Goal: Task Accomplishment & Management: Manage account settings

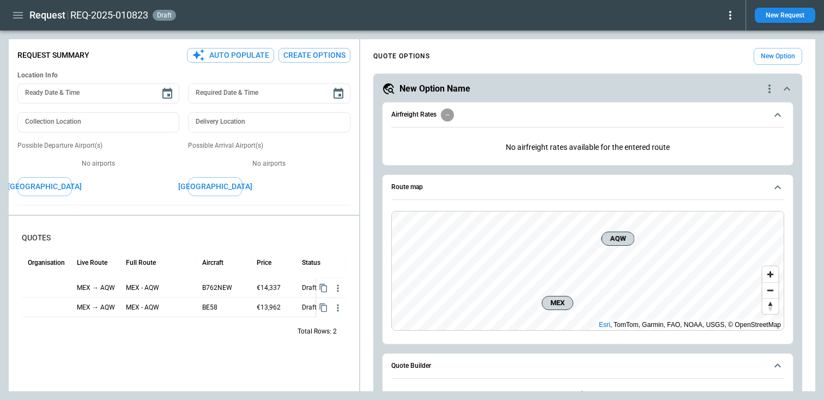
scroll to position [466, 0]
type textarea "*"
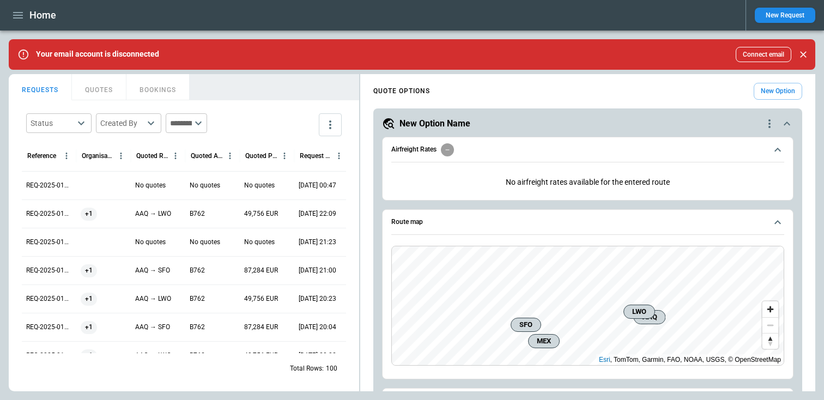
click at [20, 11] on icon "button" at bounding box center [17, 15] width 13 height 13
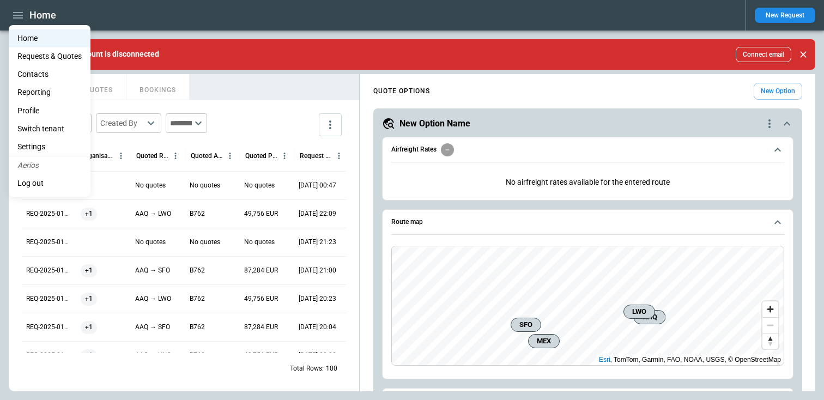
click at [41, 60] on Quotes "Requests & Quotes" at bounding box center [50, 56] width 82 height 18
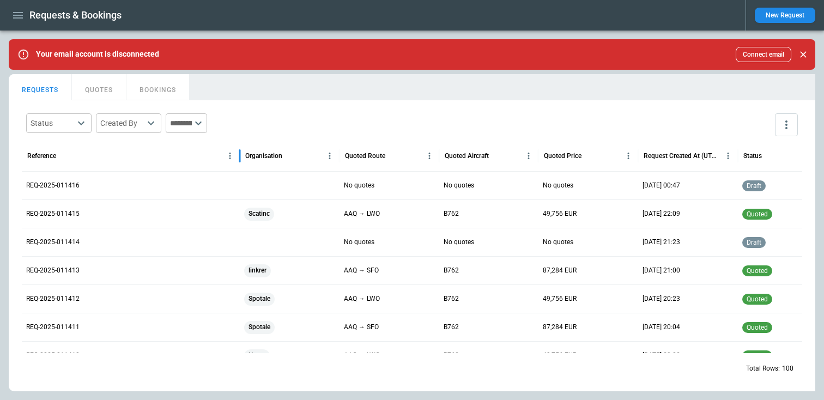
drag, startPoint x: 105, startPoint y: 156, endPoint x: 311, endPoint y: 155, distance: 205.6
click at [311, 155] on div "Reference Organisation Quoted Route Quoted Aircraft Quoted Price Request Create…" at bounding box center [480, 156] width 916 height 31
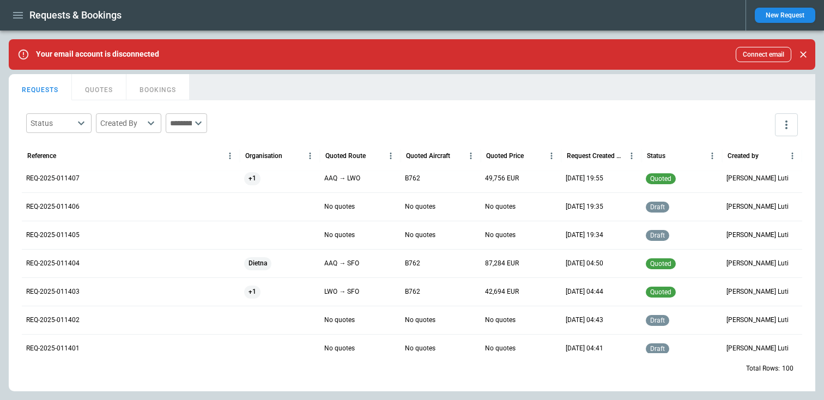
scroll to position [232, 0]
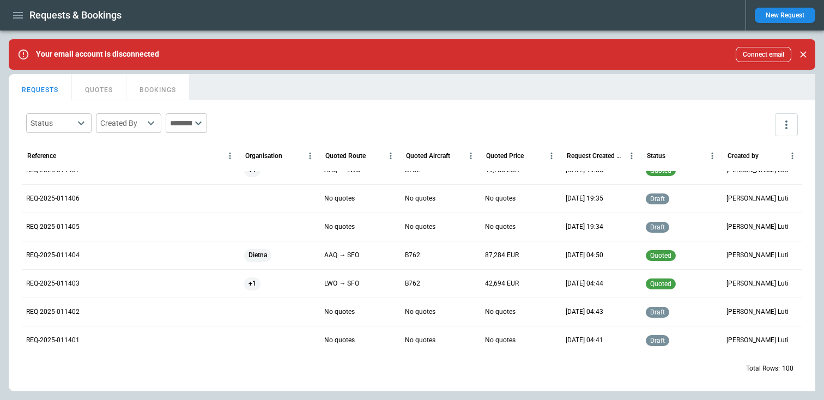
click at [801, 4] on div "New Request" at bounding box center [781, 15] width 70 height 31
click at [787, 13] on button "New Request" at bounding box center [785, 15] width 61 height 15
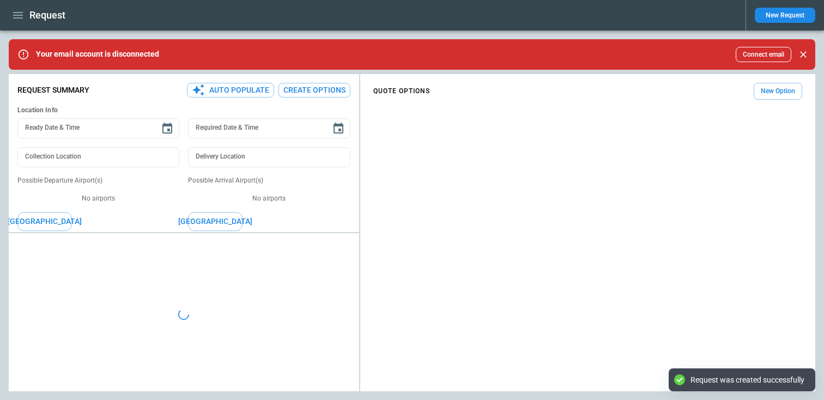
type textarea "*"
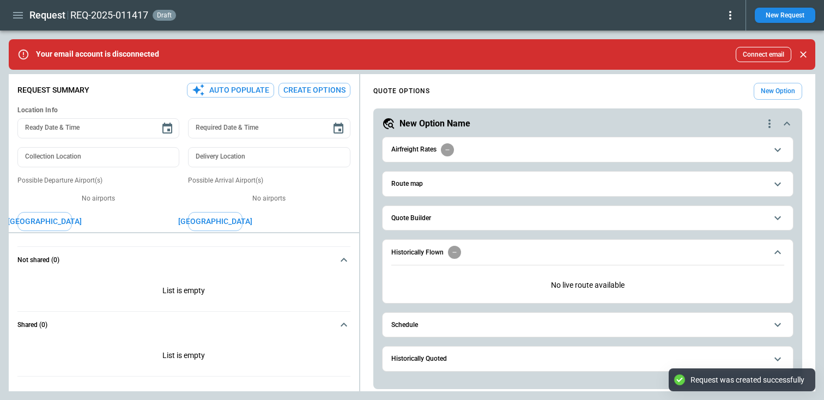
scroll to position [2, 0]
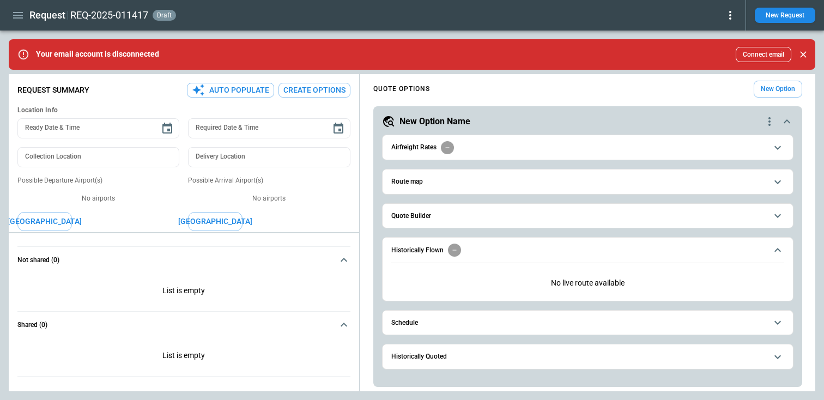
click at [416, 215] on h6 "Quote Builder" at bounding box center [411, 216] width 40 height 7
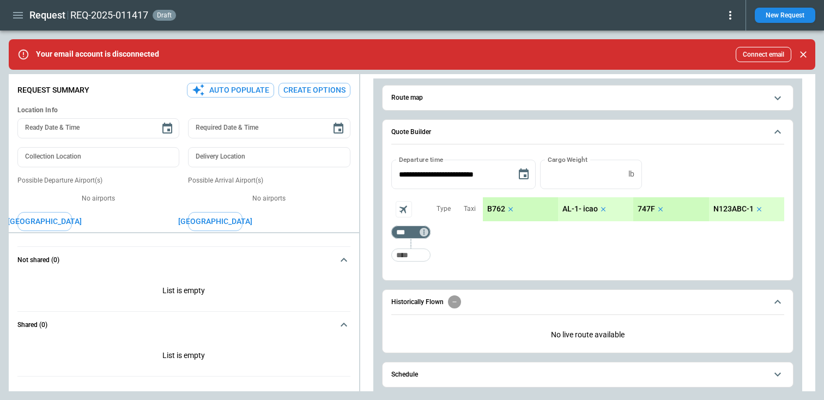
scroll to position [98, 0]
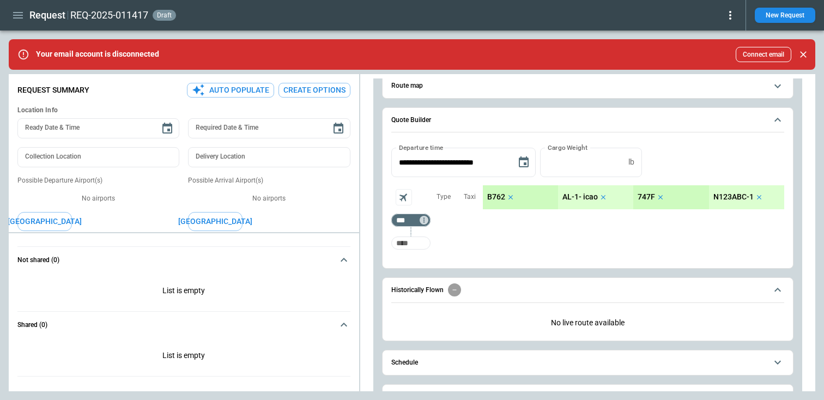
click at [407, 243] on input "Too short" at bounding box center [411, 243] width 35 height 20
type input "*"
type input "***"
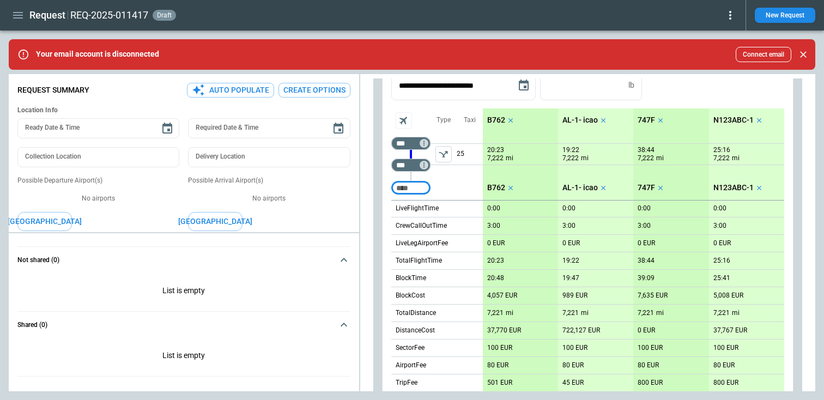
scroll to position [176, 0]
type input "***"
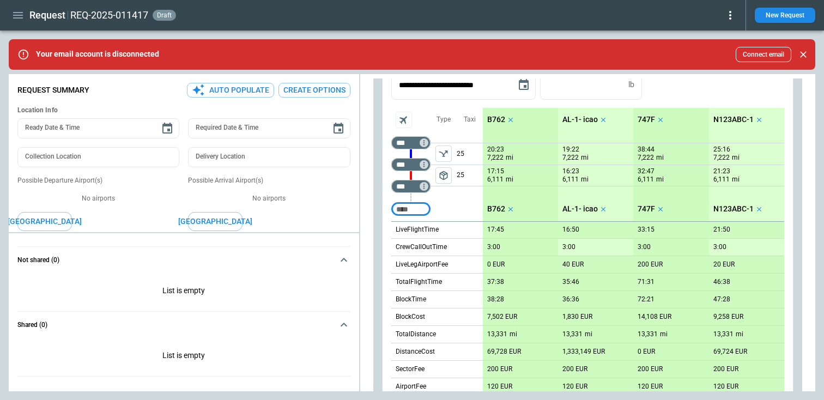
click at [403, 206] on input "Too short" at bounding box center [411, 210] width 35 height 20
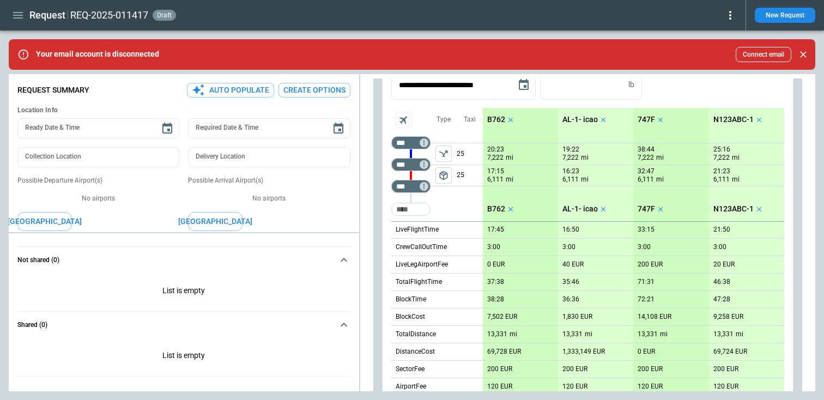
click at [448, 209] on div "Type package_2" at bounding box center [444, 164] width 26 height 113
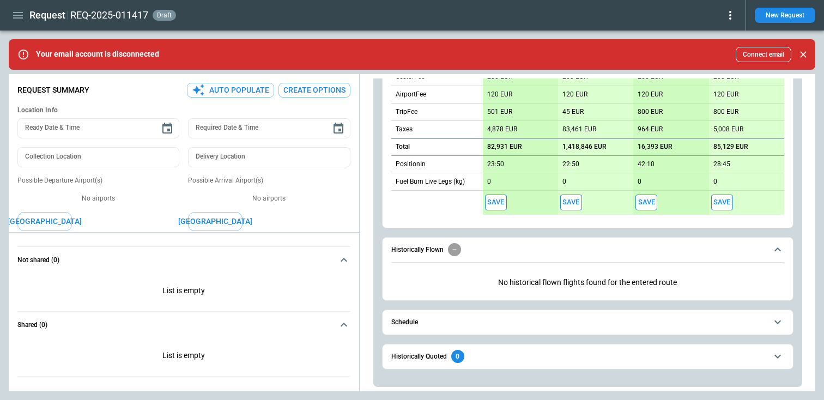
click at [465, 324] on span "Schedule" at bounding box center [579, 322] width 376 height 7
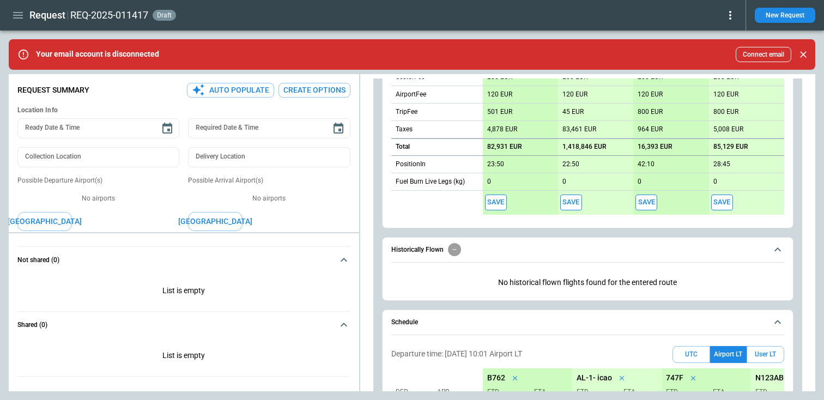
scroll to position [596, 0]
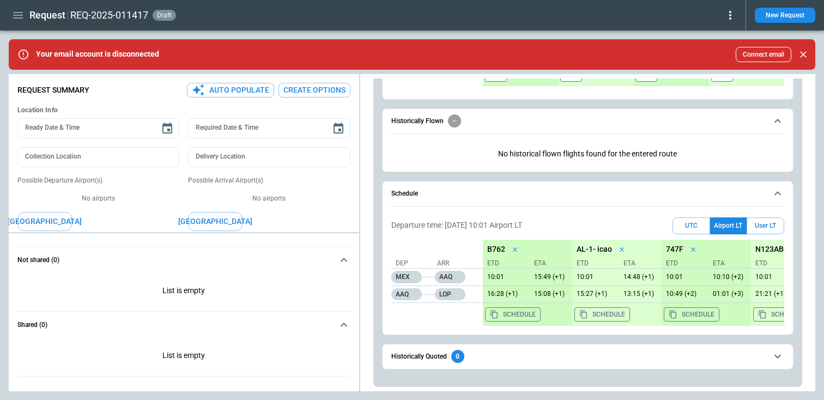
click at [527, 355] on span "Historically Quoted 0" at bounding box center [579, 356] width 376 height 13
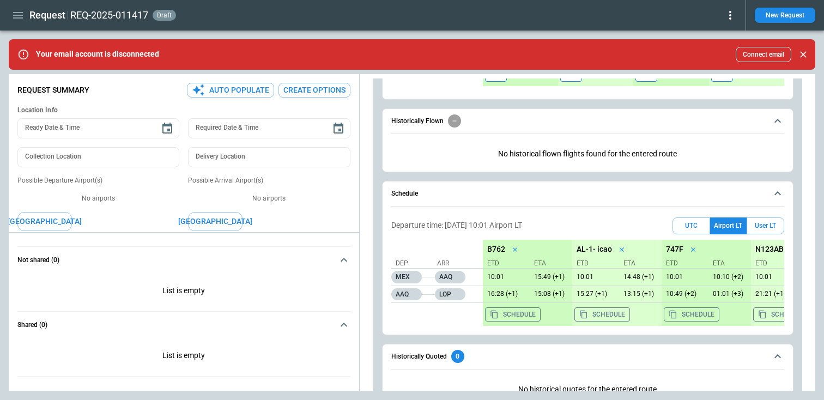
scroll to position [635, 0]
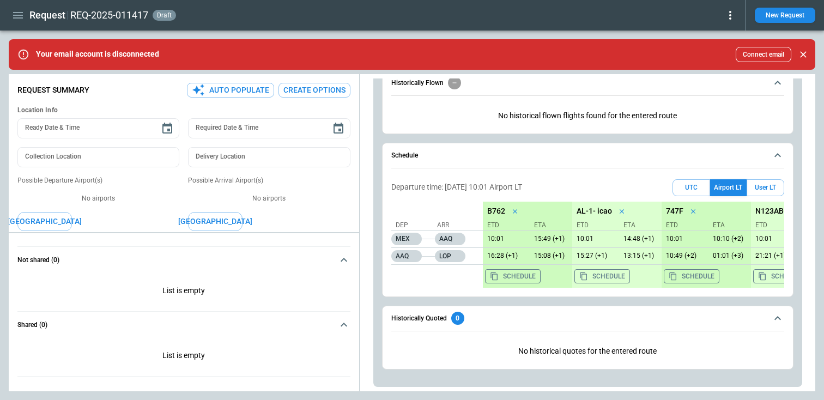
drag, startPoint x: 483, startPoint y: 349, endPoint x: 646, endPoint y: 341, distance: 163.2
click at [646, 341] on p "No historical quotes for the entered route" at bounding box center [587, 351] width 393 height 27
click at [16, 19] on icon "button" at bounding box center [17, 15] width 13 height 13
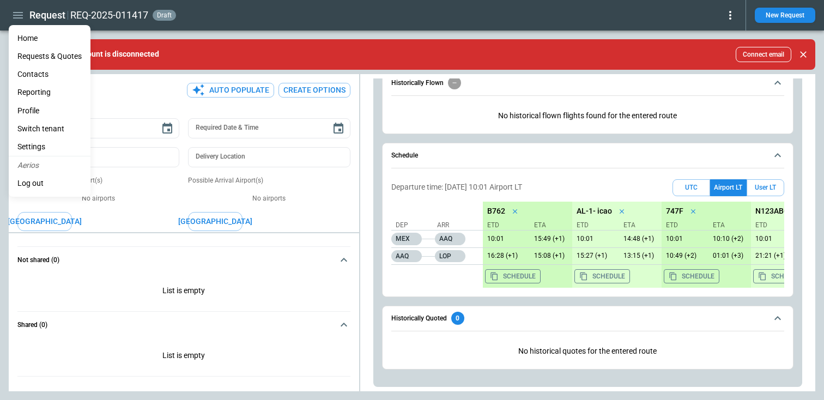
click at [274, 275] on div at bounding box center [412, 200] width 824 height 400
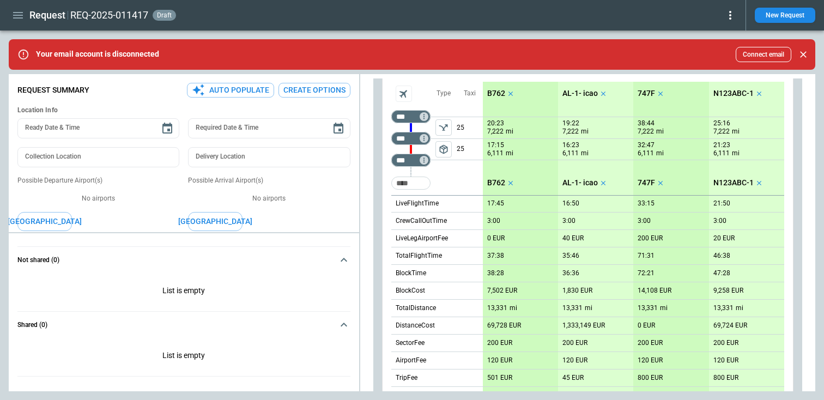
scroll to position [197, 0]
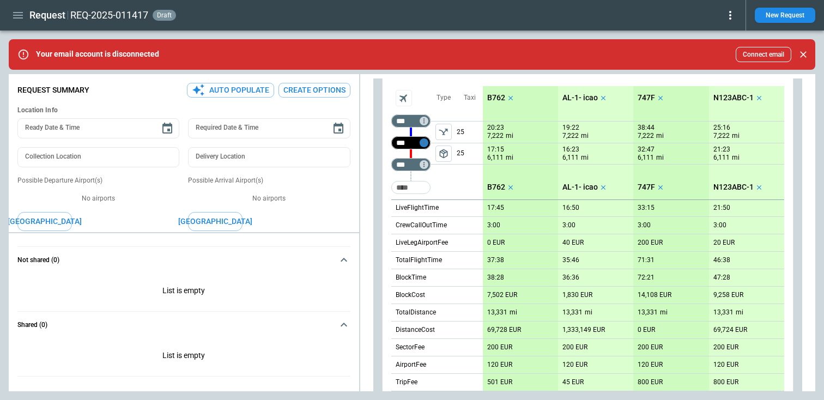
click at [425, 142] on icon "Too short" at bounding box center [424, 143] width 8 height 8
click at [446, 194] on div "Airport info" at bounding box center [447, 189] width 50 height 13
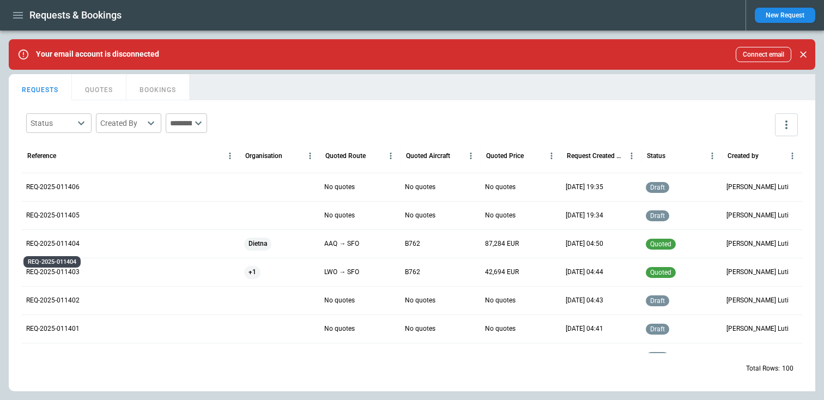
scroll to position [293, 0]
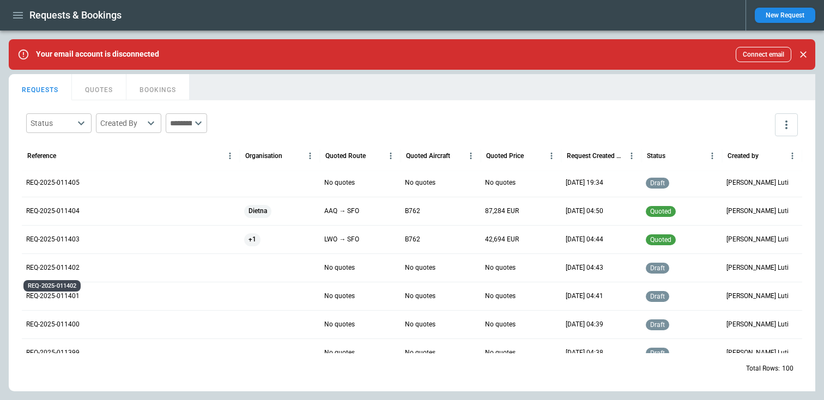
click at [63, 265] on p "REQ-2025-011402" at bounding box center [52, 267] width 53 height 9
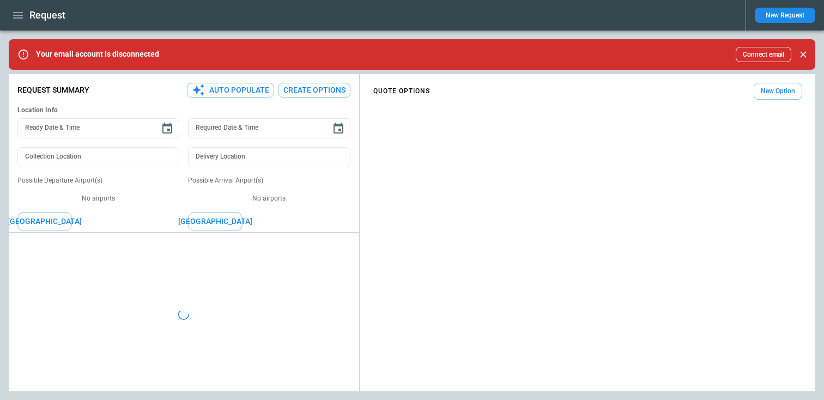
type textarea "*"
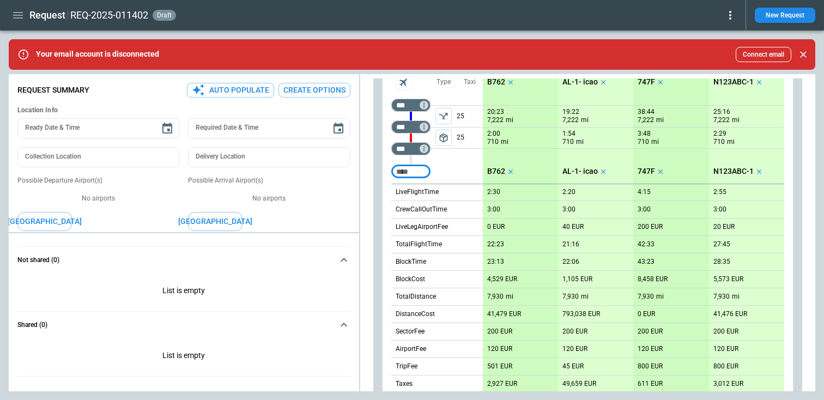
scroll to position [207, 0]
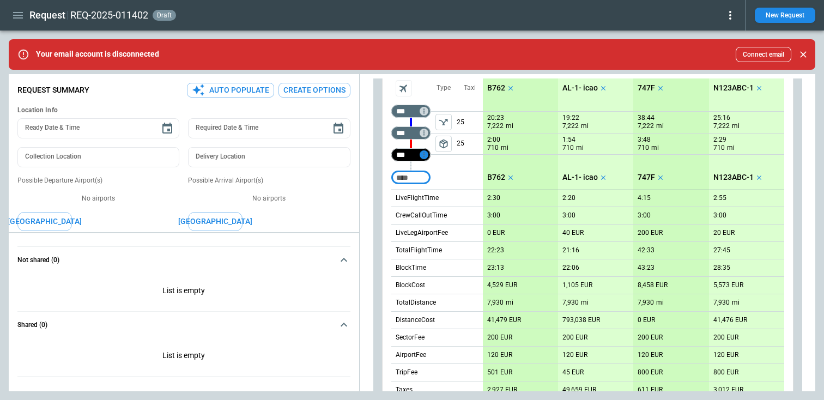
click at [425, 153] on icon "Too short" at bounding box center [424, 155] width 8 height 8
click at [439, 204] on p "Airport info" at bounding box center [440, 201] width 33 height 9
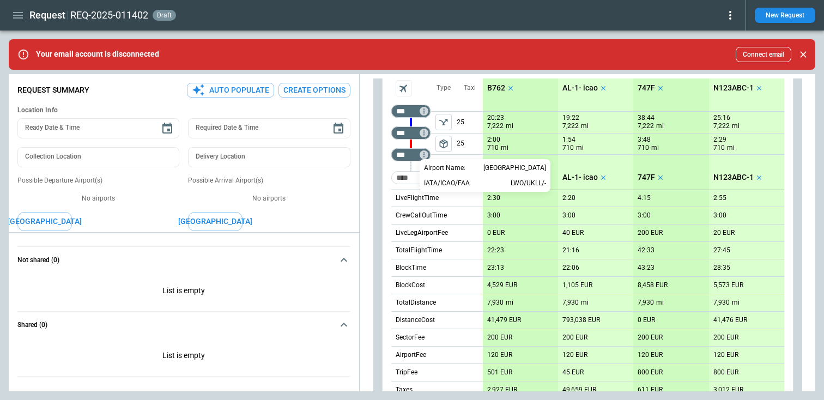
click at [422, 131] on div at bounding box center [412, 200] width 824 height 400
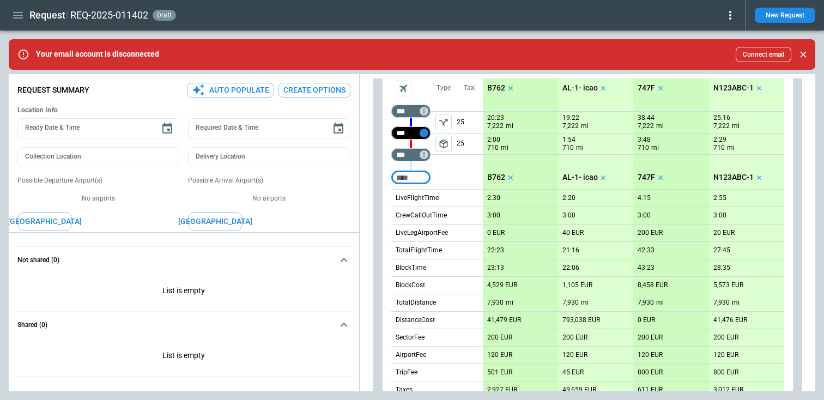
click at [425, 134] on icon "Too short" at bounding box center [424, 133] width 8 height 8
click at [439, 176] on p "Airport info" at bounding box center [440, 180] width 33 height 9
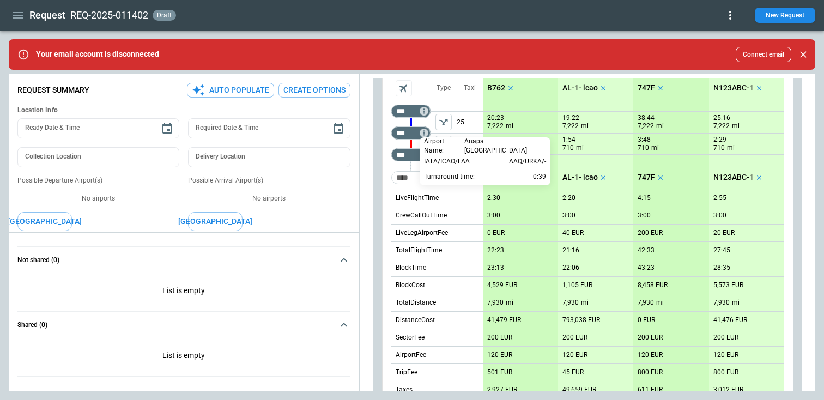
click at [403, 153] on div at bounding box center [412, 200] width 824 height 400
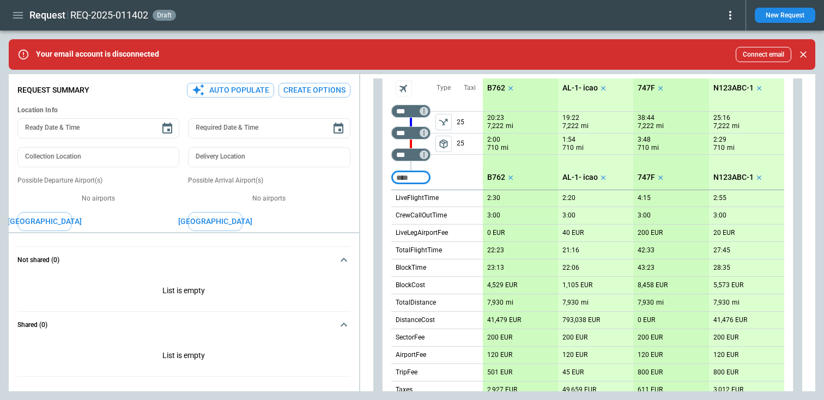
click at [783, 18] on button "New Request" at bounding box center [785, 15] width 61 height 15
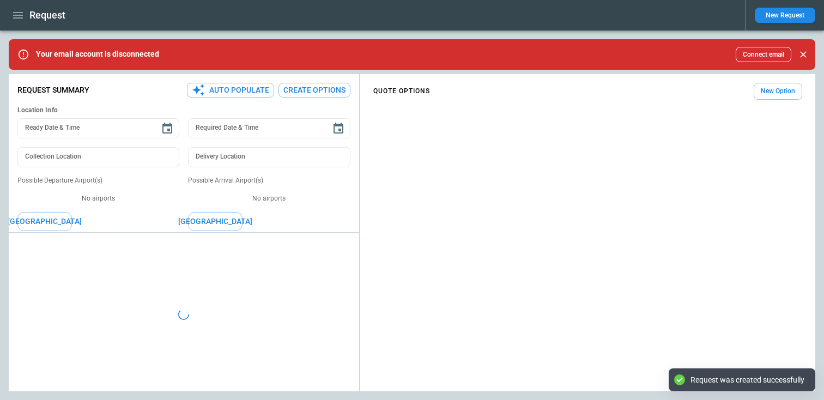
type textarea "*"
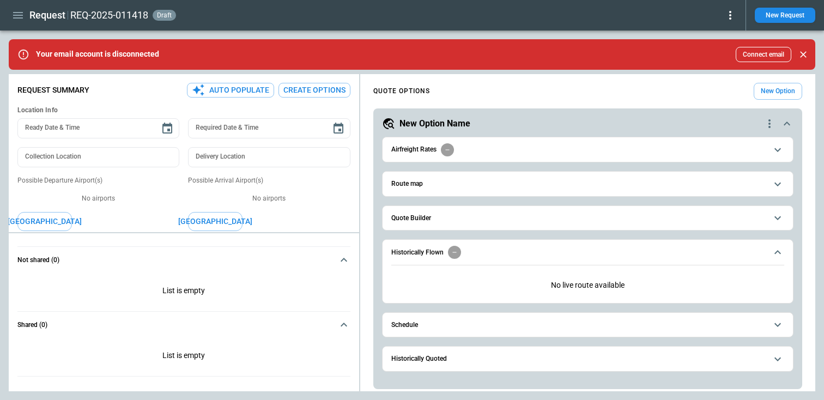
click at [461, 218] on span "Quote Builder" at bounding box center [579, 218] width 376 height 7
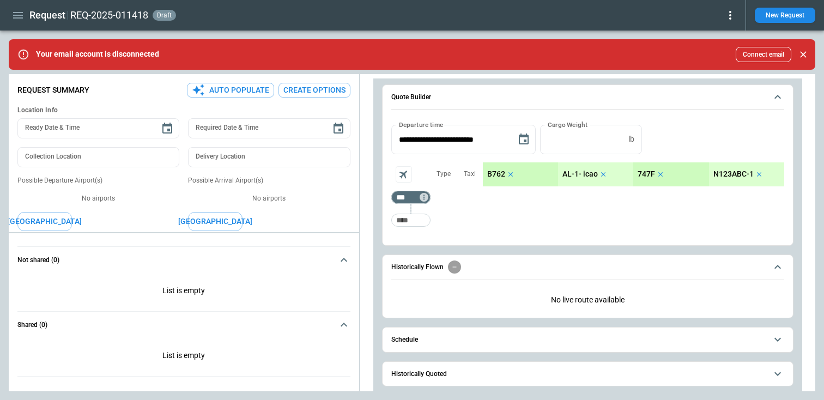
scroll to position [128, 0]
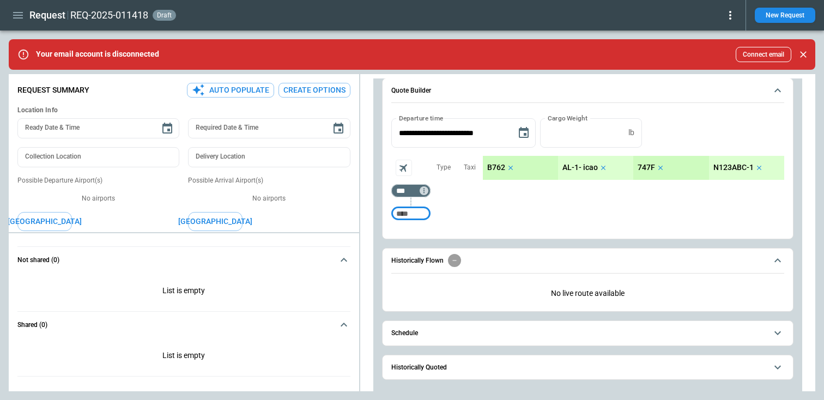
click at [400, 213] on input "Too short" at bounding box center [411, 214] width 35 height 20
type input "***"
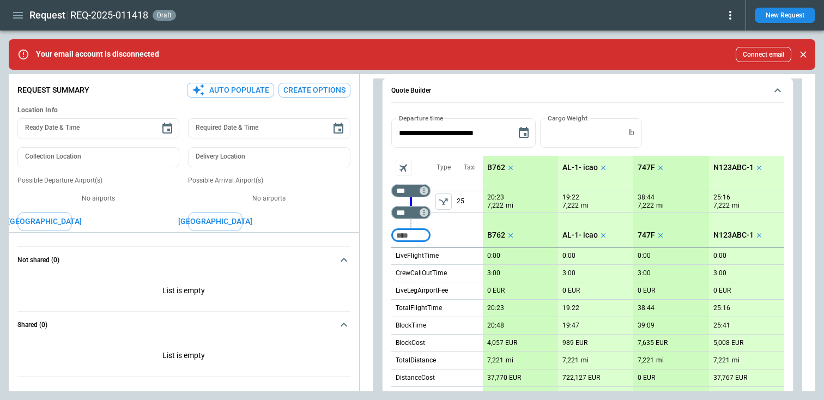
click at [415, 239] on input "Too short" at bounding box center [411, 236] width 35 height 20
type input "***"
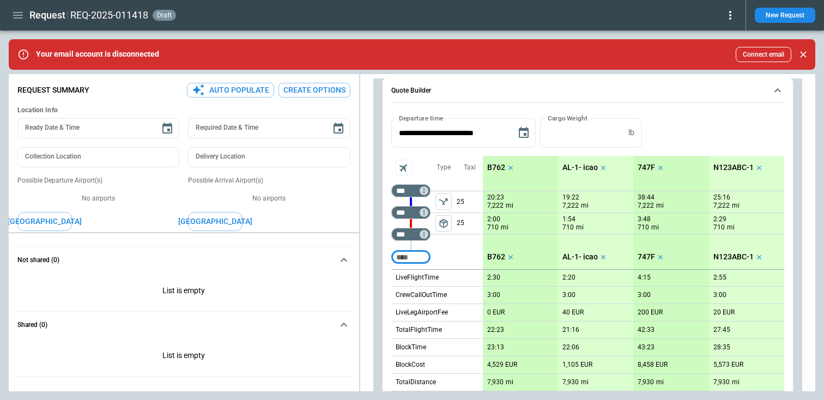
scroll to position [468, 0]
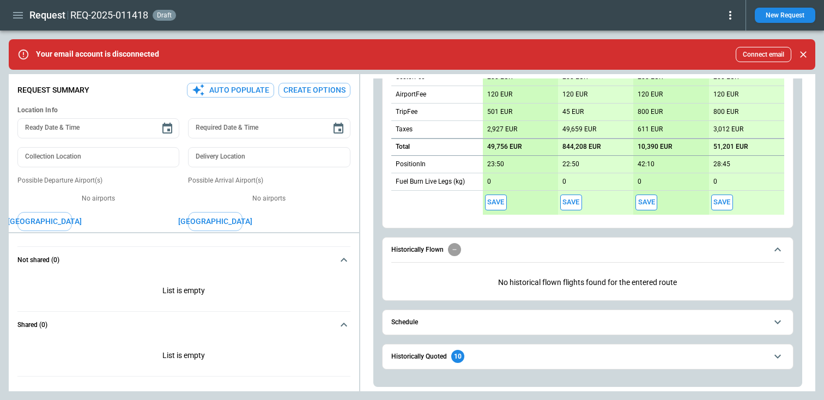
click at [451, 321] on span "Schedule" at bounding box center [579, 322] width 376 height 7
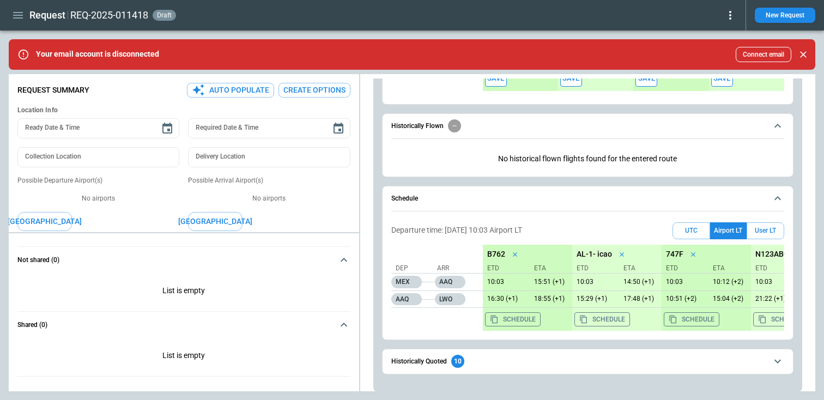
scroll to position [0, 0]
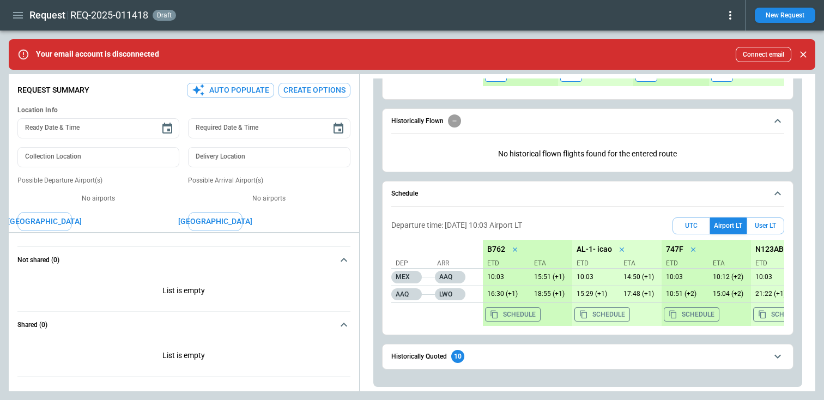
click at [475, 361] on span "Historically Quoted 10" at bounding box center [579, 356] width 376 height 13
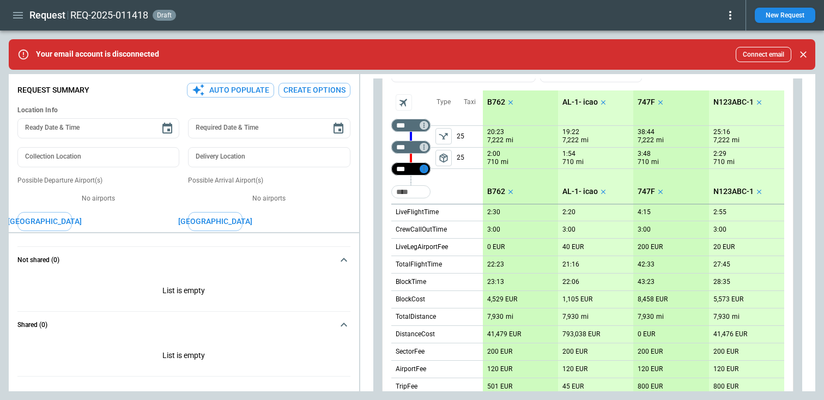
click at [424, 170] on icon "Too short" at bounding box center [424, 169] width 8 height 8
click at [437, 216] on p "Airport info" at bounding box center [440, 216] width 33 height 9
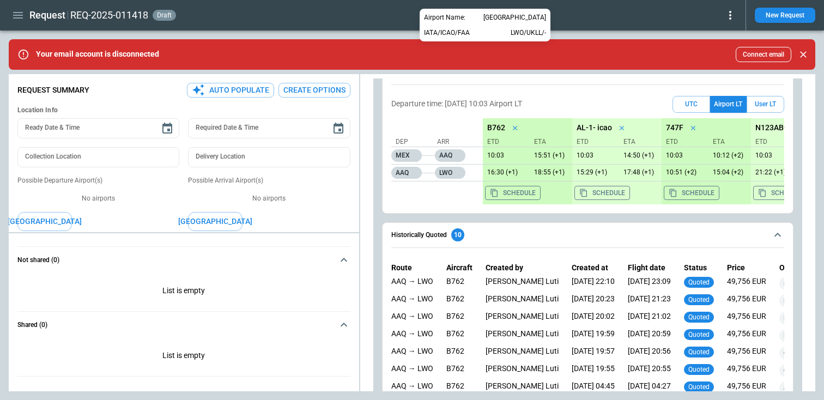
click at [431, 207] on div at bounding box center [412, 200] width 824 height 400
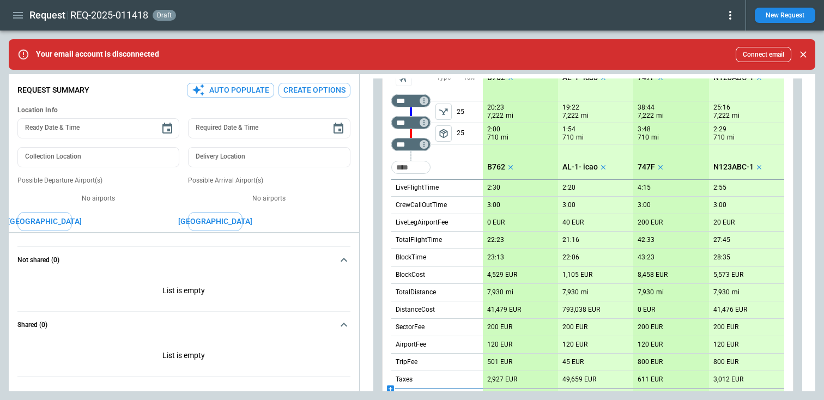
scroll to position [191, 0]
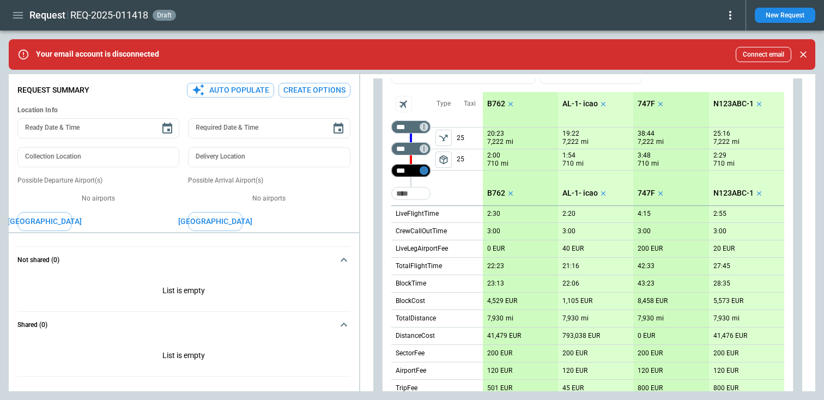
click at [423, 170] on icon "Too short" at bounding box center [424, 171] width 8 height 8
click at [436, 214] on p "Airport info" at bounding box center [440, 217] width 33 height 9
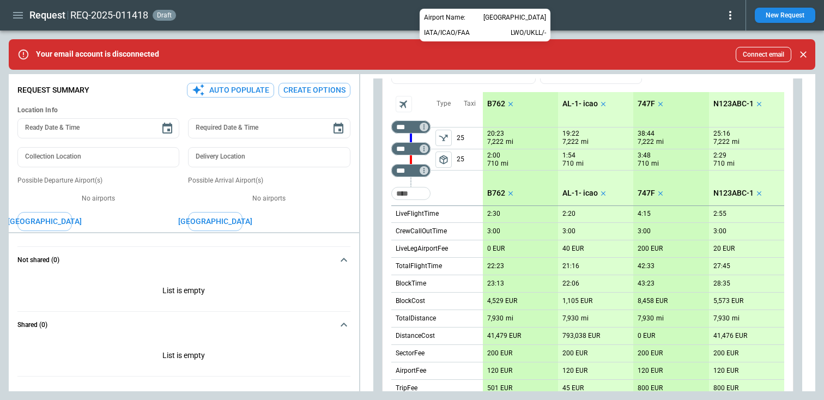
scroll to position [718, 0]
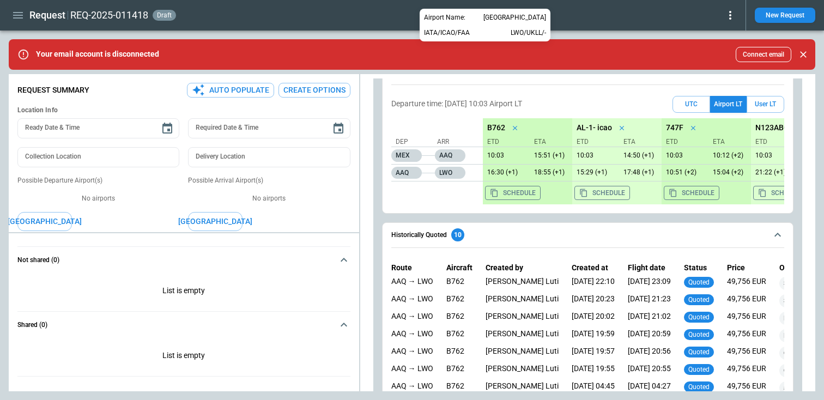
click at [448, 249] on div at bounding box center [412, 200] width 824 height 400
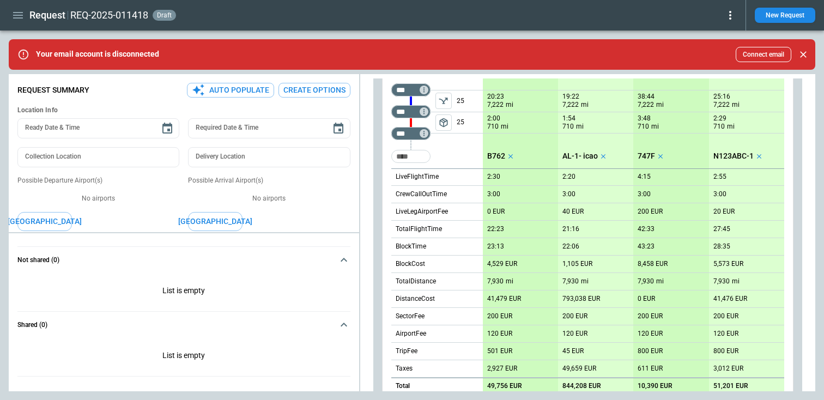
scroll to position [216, 0]
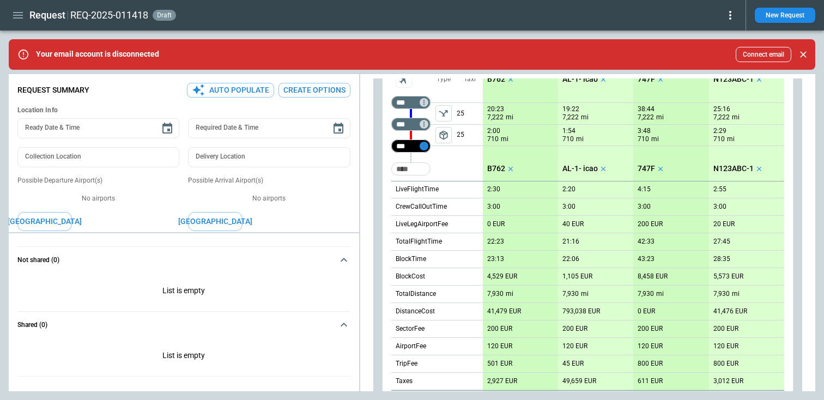
click at [424, 148] on icon "Too short" at bounding box center [423, 145] width 1 height 5
click at [435, 190] on p "Airport info" at bounding box center [440, 193] width 33 height 9
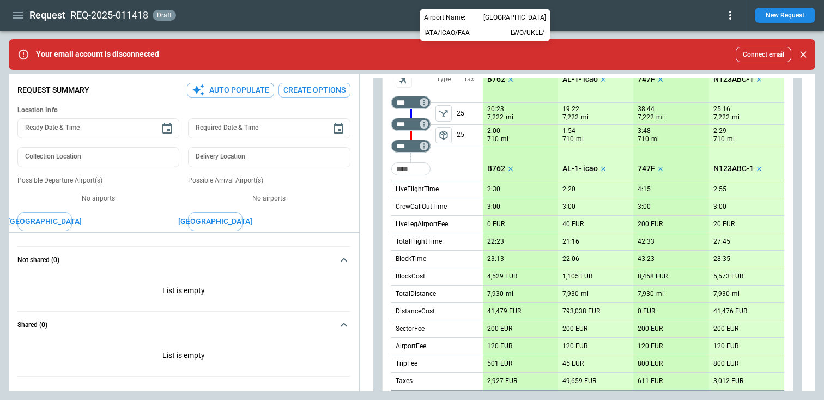
scroll to position [718, 0]
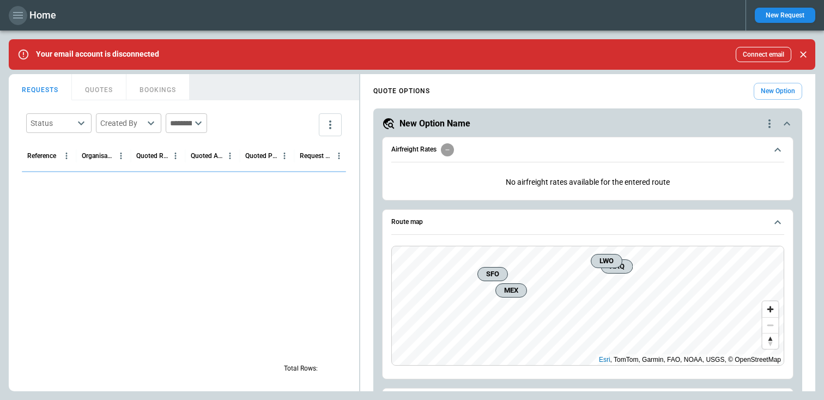
click at [13, 11] on icon "button" at bounding box center [17, 15] width 13 height 13
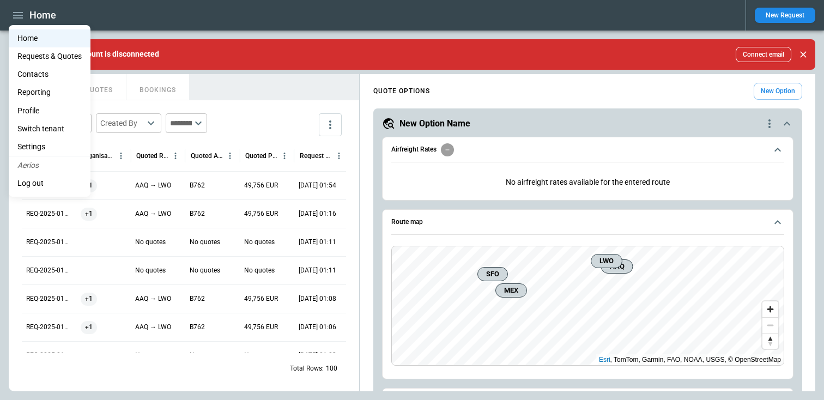
click at [31, 73] on li "Contacts" at bounding box center [50, 74] width 82 height 18
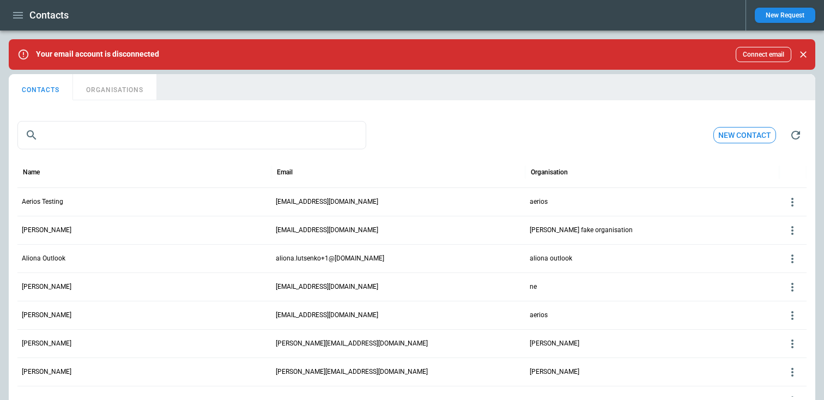
click at [749, 136] on button "New contact" at bounding box center [745, 135] width 63 height 17
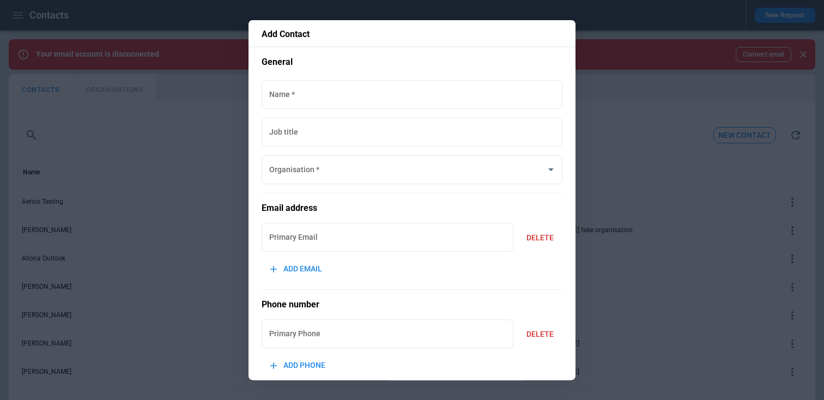
click at [314, 112] on div "General Name   * Name   * Job title Job title Organisation   * Organisation   *…" at bounding box center [412, 286] width 301 height 461
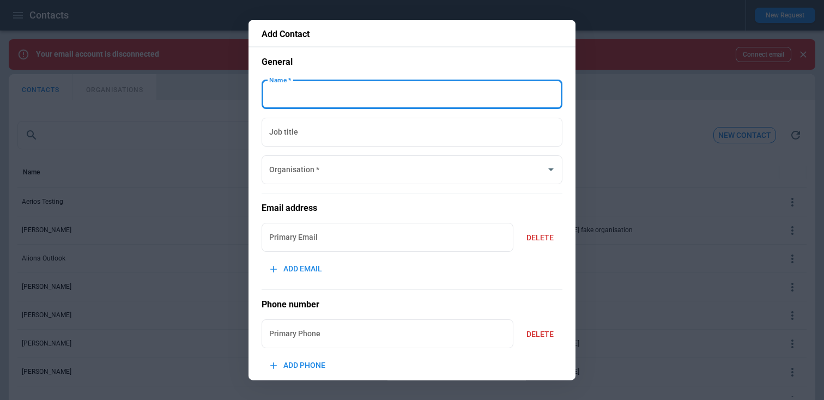
click at [309, 95] on input "Name   *" at bounding box center [412, 94] width 301 height 29
type input "*******"
click at [289, 170] on input "Organisation   *" at bounding box center [404, 169] width 275 height 19
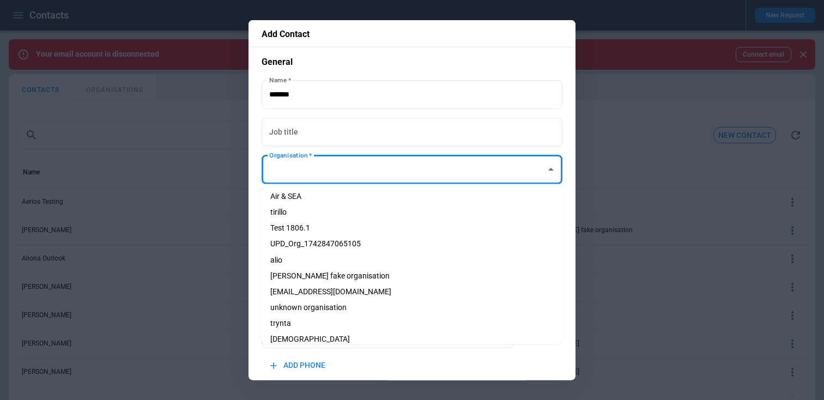
click at [290, 197] on li "Air & SEA" at bounding box center [412, 197] width 301 height 16
type input "*********"
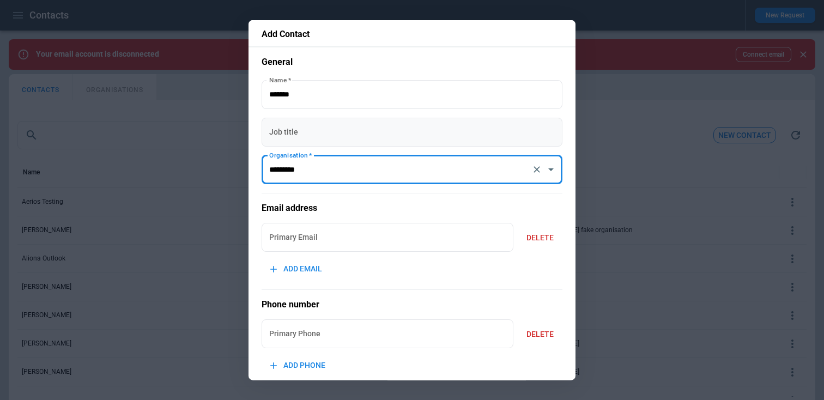
click at [295, 128] on input "Job title" at bounding box center [412, 131] width 301 height 29
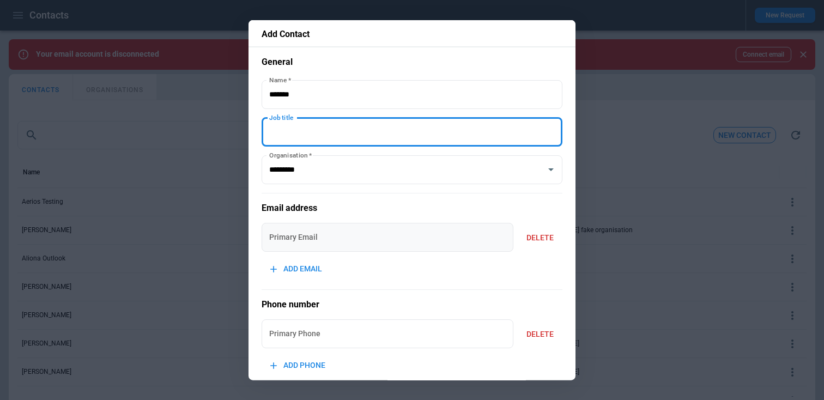
click at [276, 233] on input "Primary Email" at bounding box center [388, 237] width 252 height 29
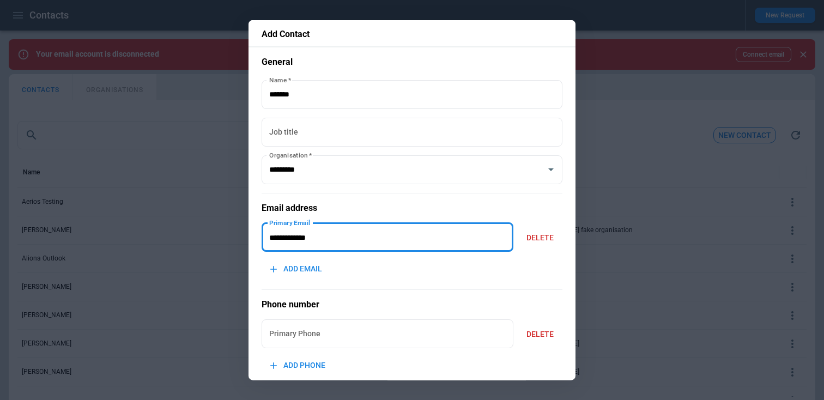
scroll to position [149, 0]
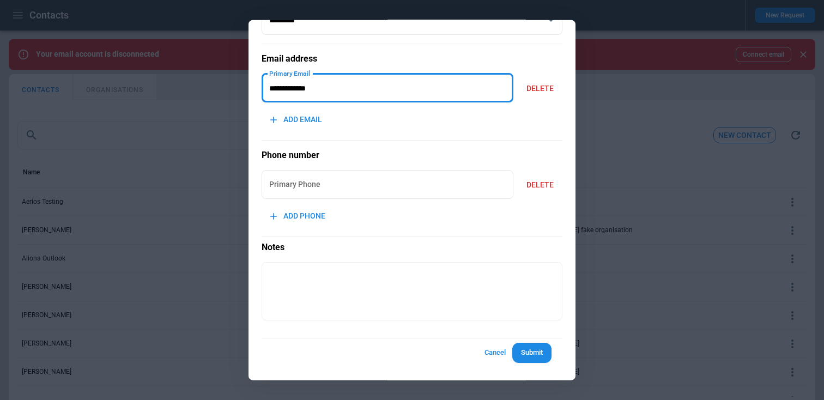
type input "**********"
click at [537, 351] on button "Submit" at bounding box center [532, 353] width 39 height 20
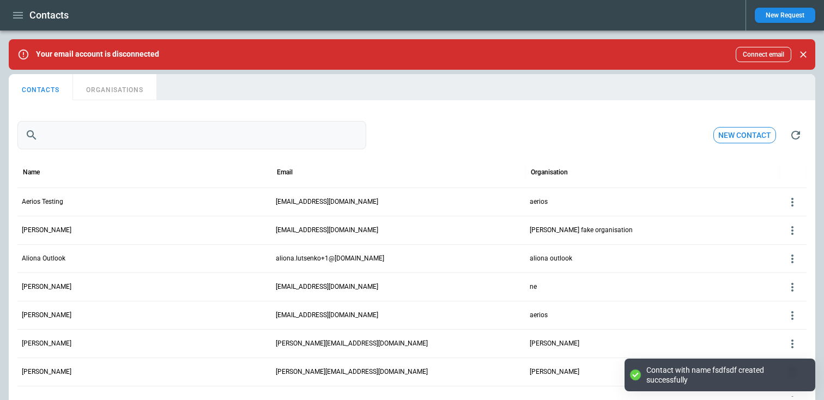
click at [113, 129] on input "text" at bounding box center [205, 135] width 324 height 28
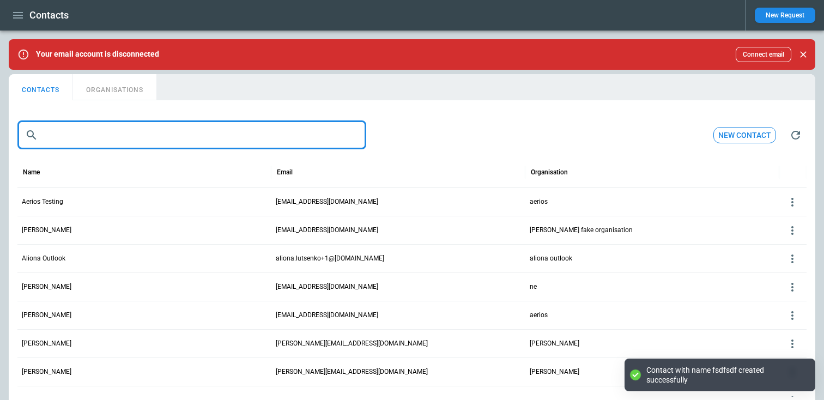
paste input "**********"
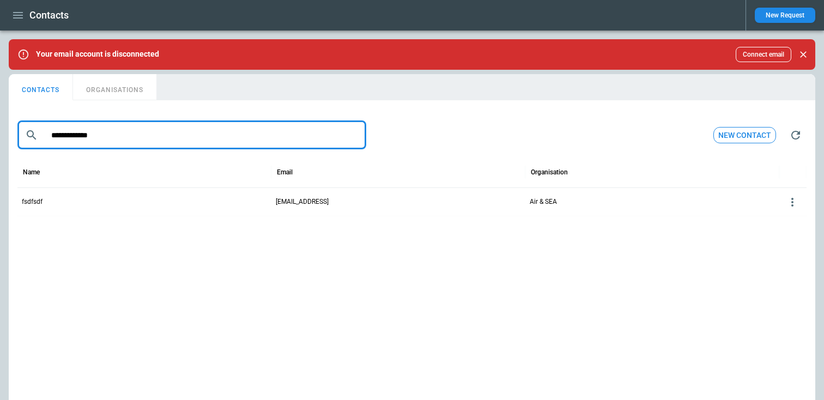
type input "**********"
click at [789, 198] on icon at bounding box center [792, 202] width 13 height 13
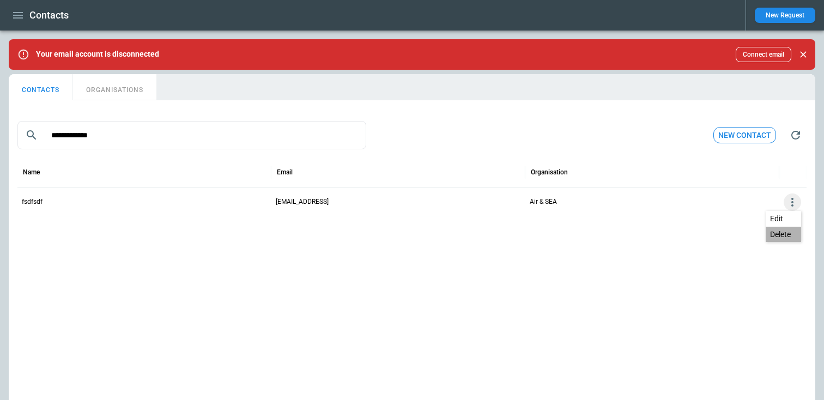
click at [774, 231] on button "Delete" at bounding box center [783, 235] width 35 height 16
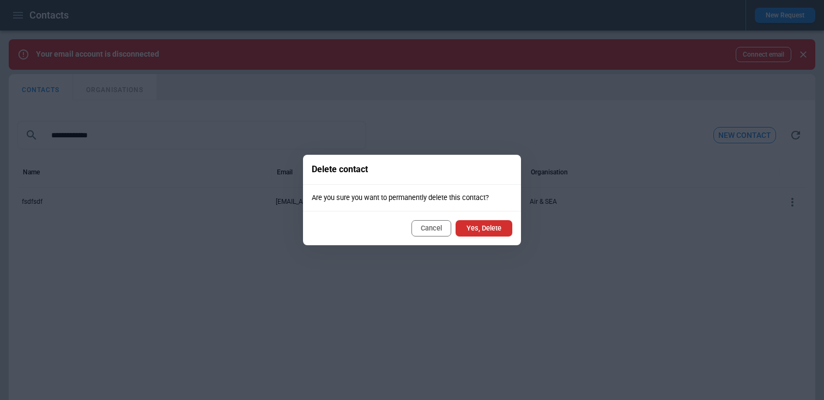
click at [504, 225] on button "Yes, Delete" at bounding box center [484, 228] width 57 height 16
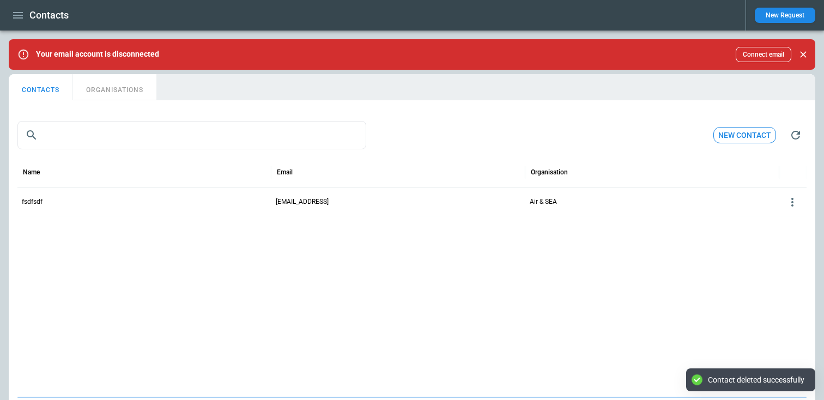
click at [736, 138] on button "New contact" at bounding box center [745, 135] width 63 height 17
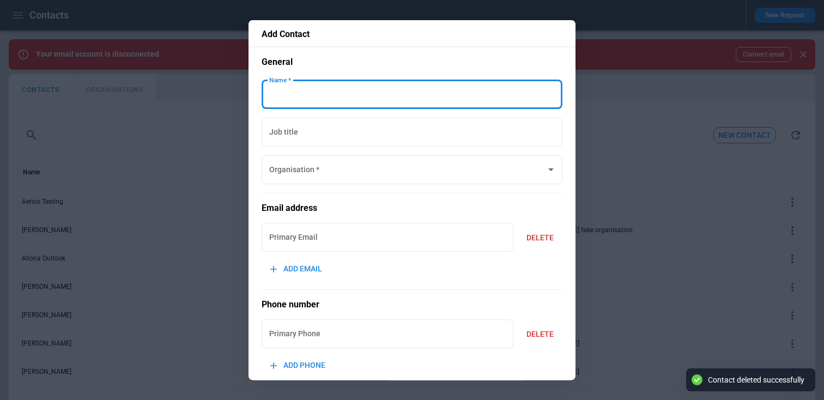
click at [351, 86] on input "Name   *" at bounding box center [412, 94] width 301 height 29
type input "*****"
click at [303, 233] on input "Primary Email" at bounding box center [388, 237] width 252 height 29
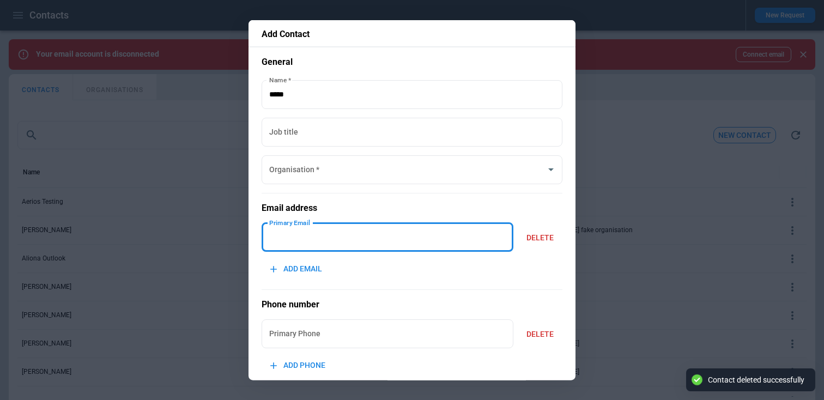
paste input "**********"
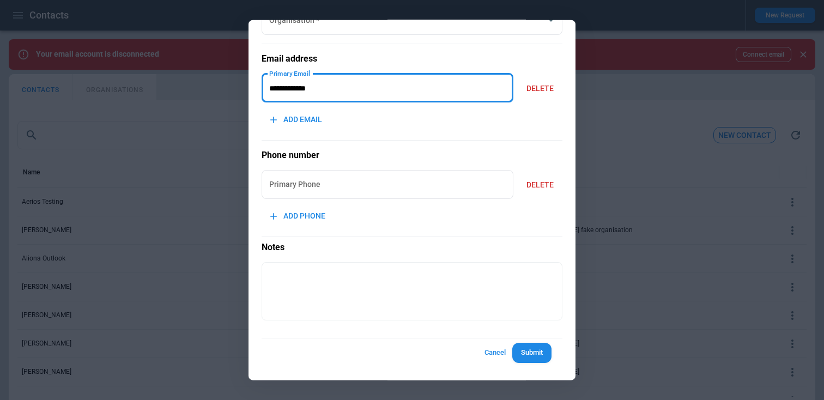
type input "**********"
click at [527, 355] on button "Submit" at bounding box center [532, 353] width 39 height 20
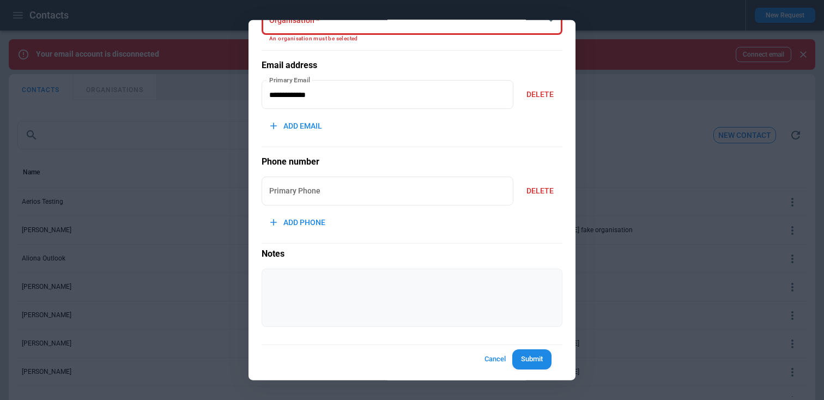
scroll to position [0, 0]
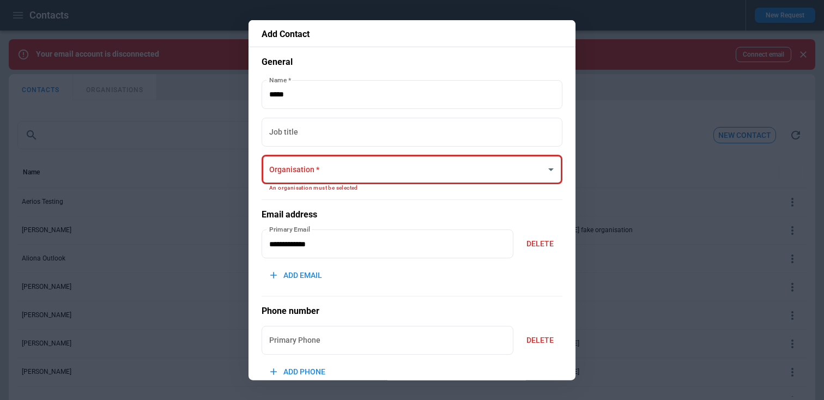
click at [328, 153] on div "**********" at bounding box center [412, 289] width 301 height 467
click at [327, 165] on input "Organisation   *" at bounding box center [404, 169] width 275 height 19
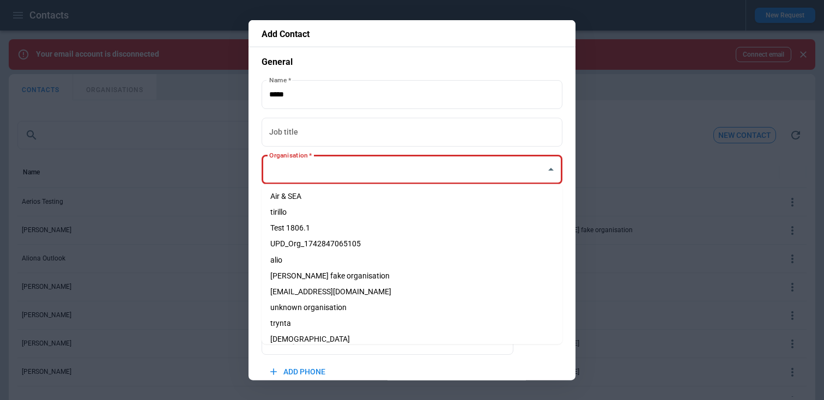
click at [312, 198] on li "Air & SEA" at bounding box center [412, 197] width 301 height 16
type input "*********"
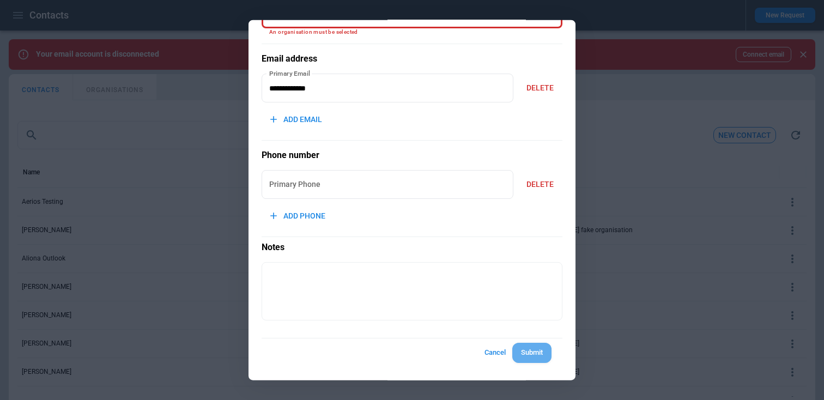
click at [546, 359] on button "Submit" at bounding box center [532, 353] width 39 height 20
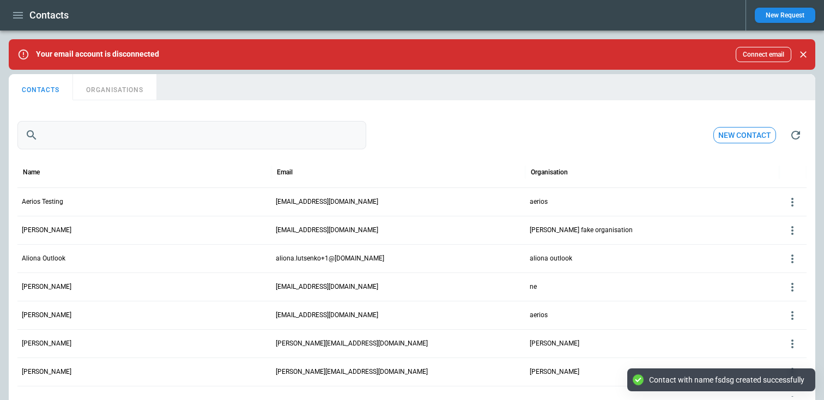
click at [300, 134] on input "text" at bounding box center [205, 135] width 324 height 28
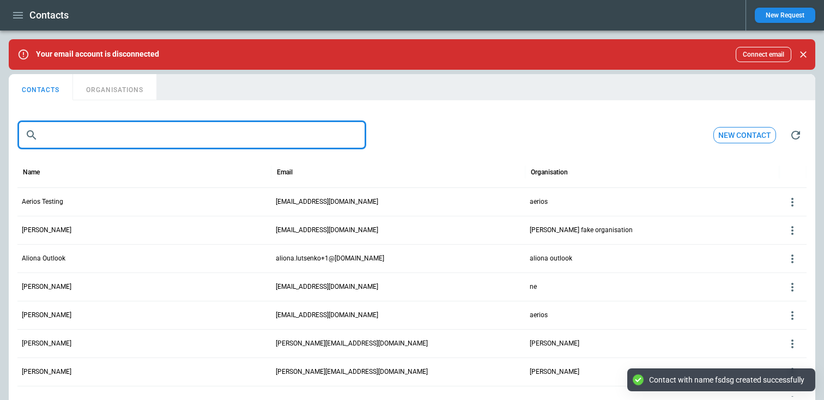
paste input "**********"
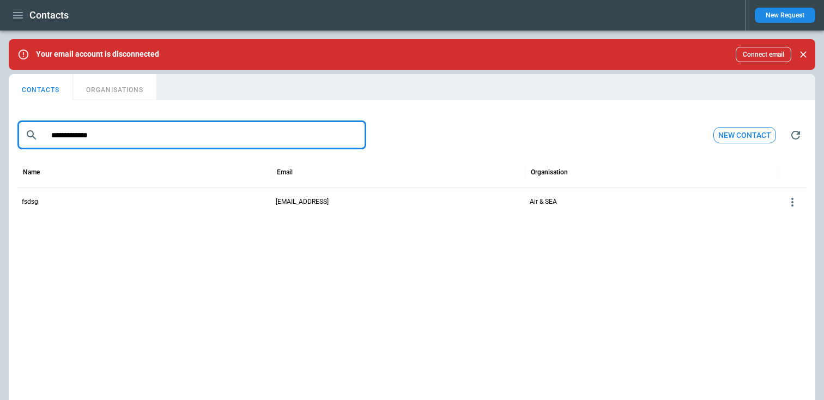
type input "**********"
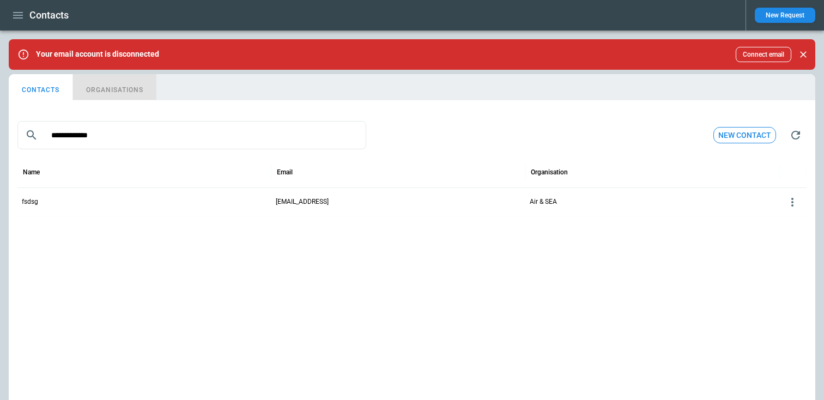
click at [124, 92] on button "ORGANISATIONS" at bounding box center [114, 87] width 83 height 26
